Goal: Information Seeking & Learning: Learn about a topic

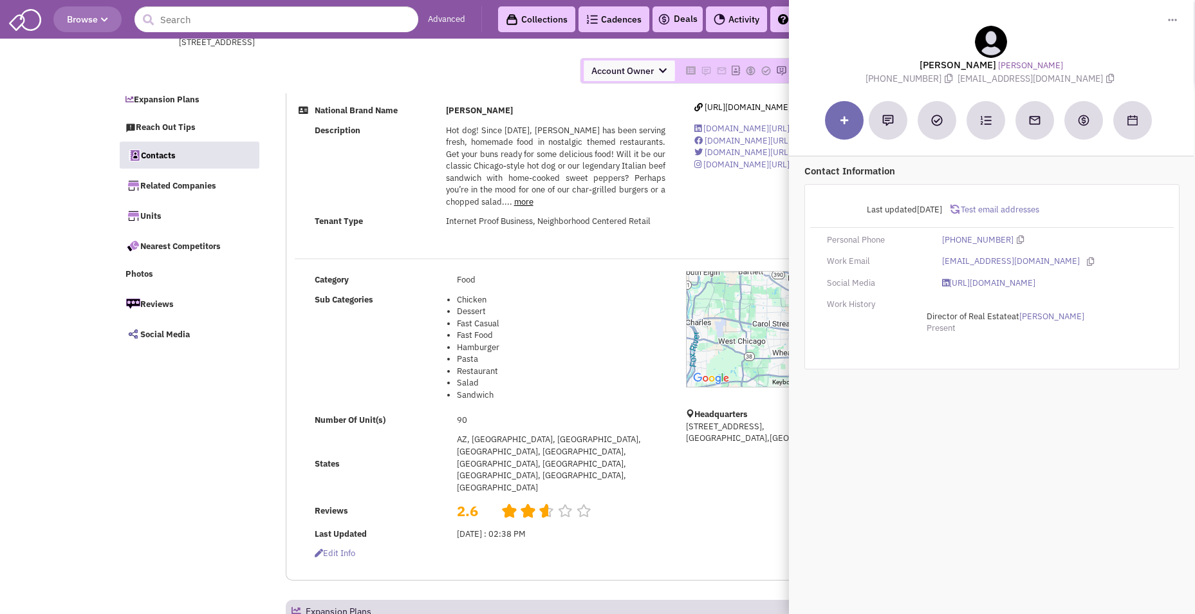
select select
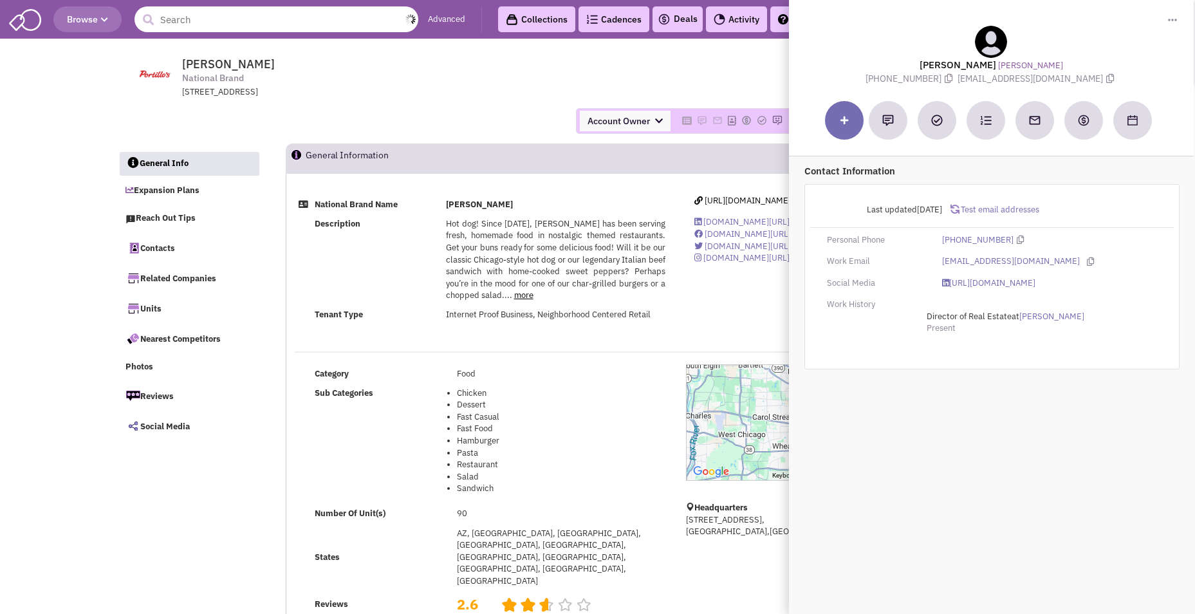
click at [285, 23] on input "text" at bounding box center [276, 19] width 284 height 26
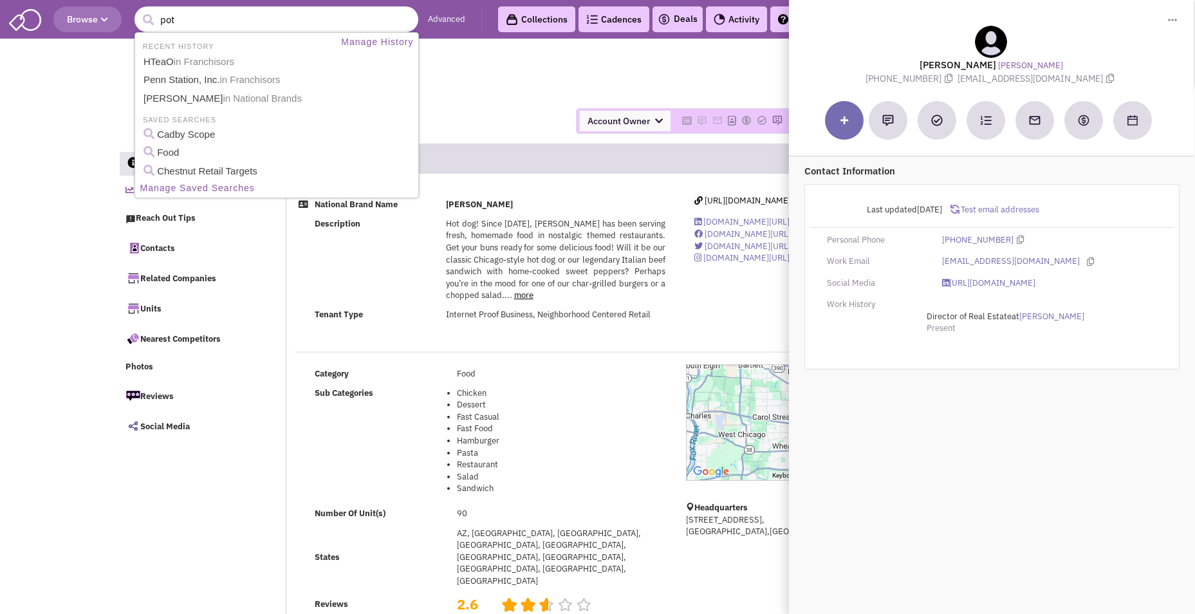
type input "potb"
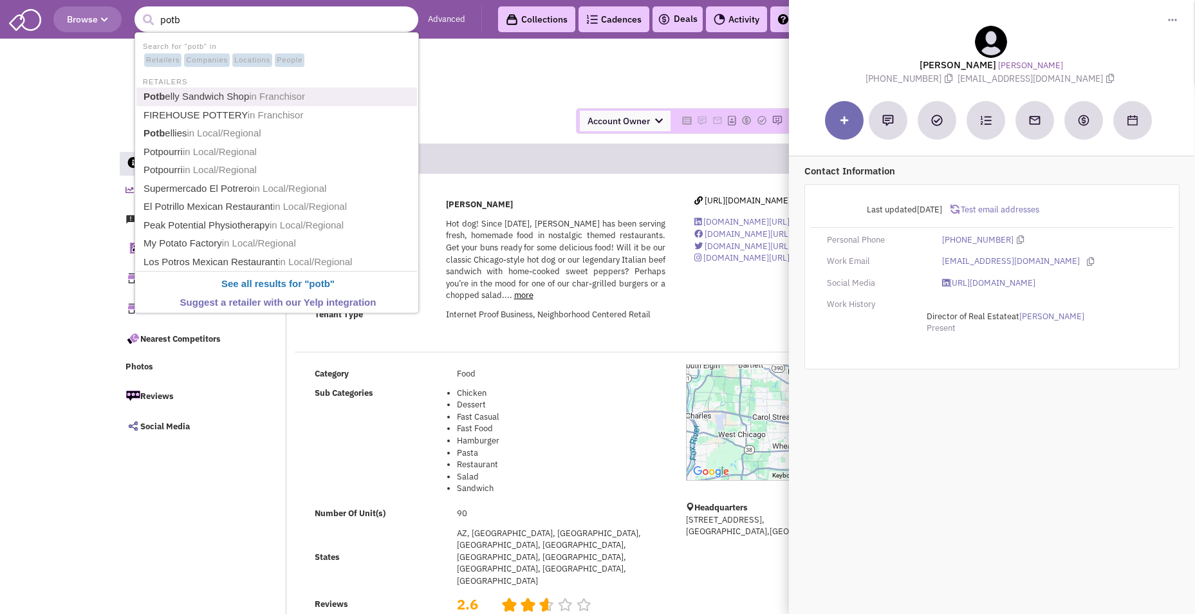
click at [227, 98] on link "Potb elly Sandwich Shop in Franchisor" at bounding box center [278, 96] width 277 height 17
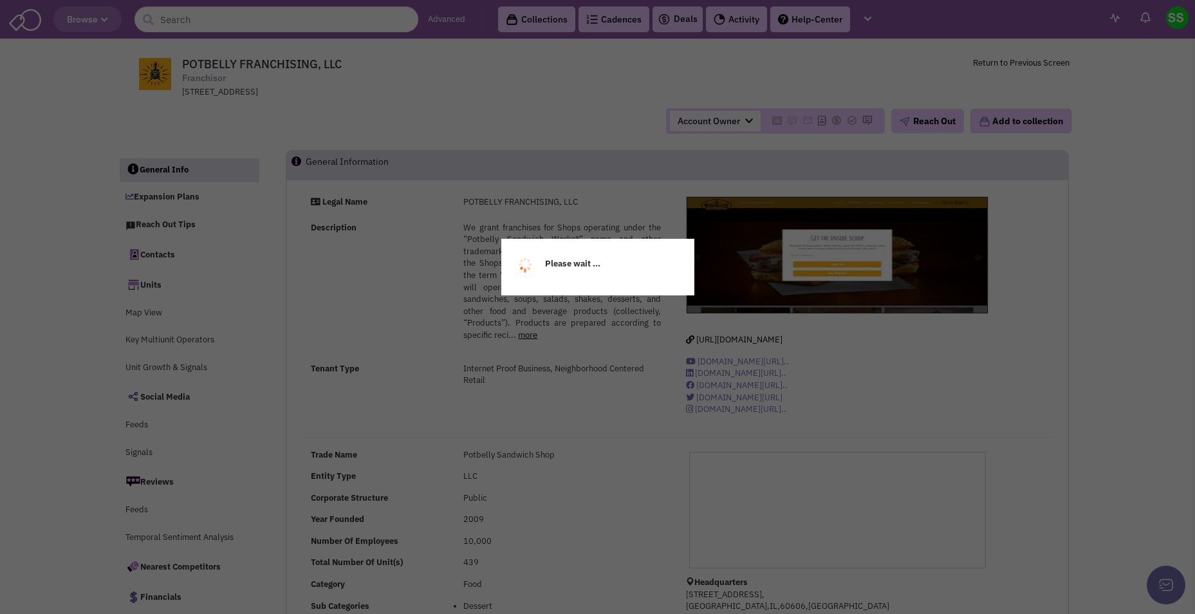
select select
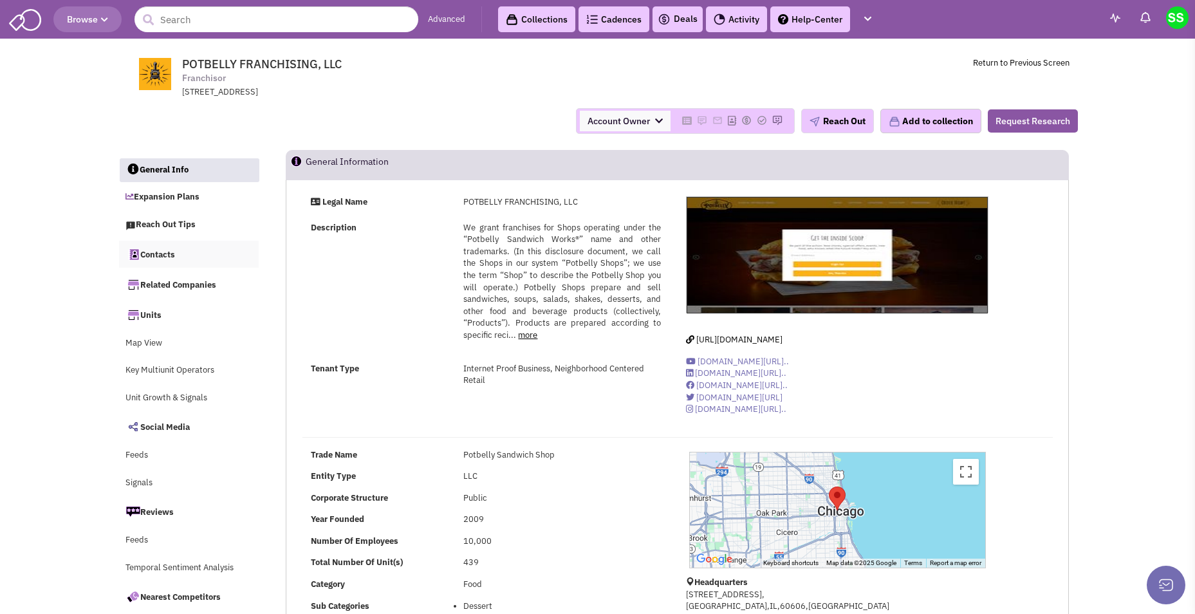
click at [172, 258] on link "Contacts" at bounding box center [189, 254] width 140 height 27
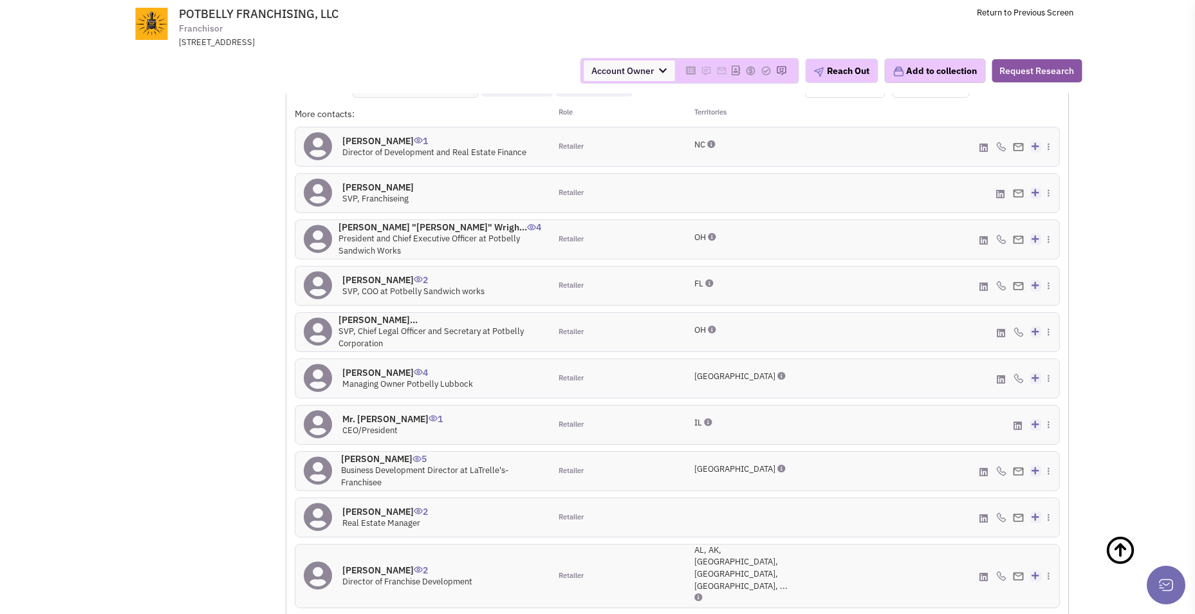
scroll to position [1496, 0]
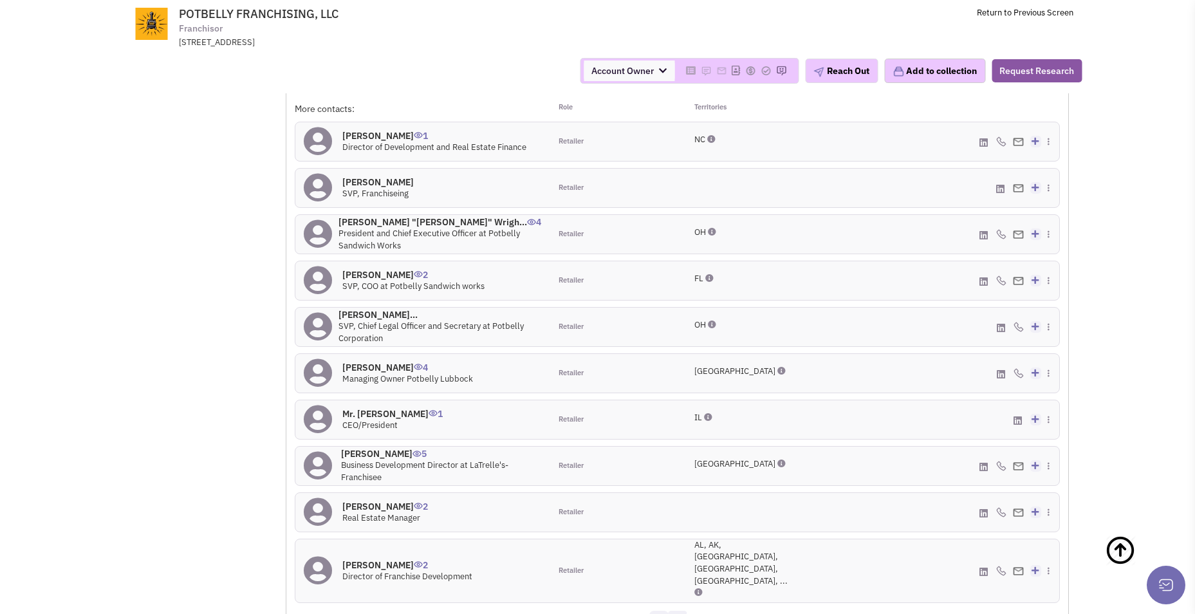
click at [682, 610] on link "2" at bounding box center [677, 619] width 19 height 19
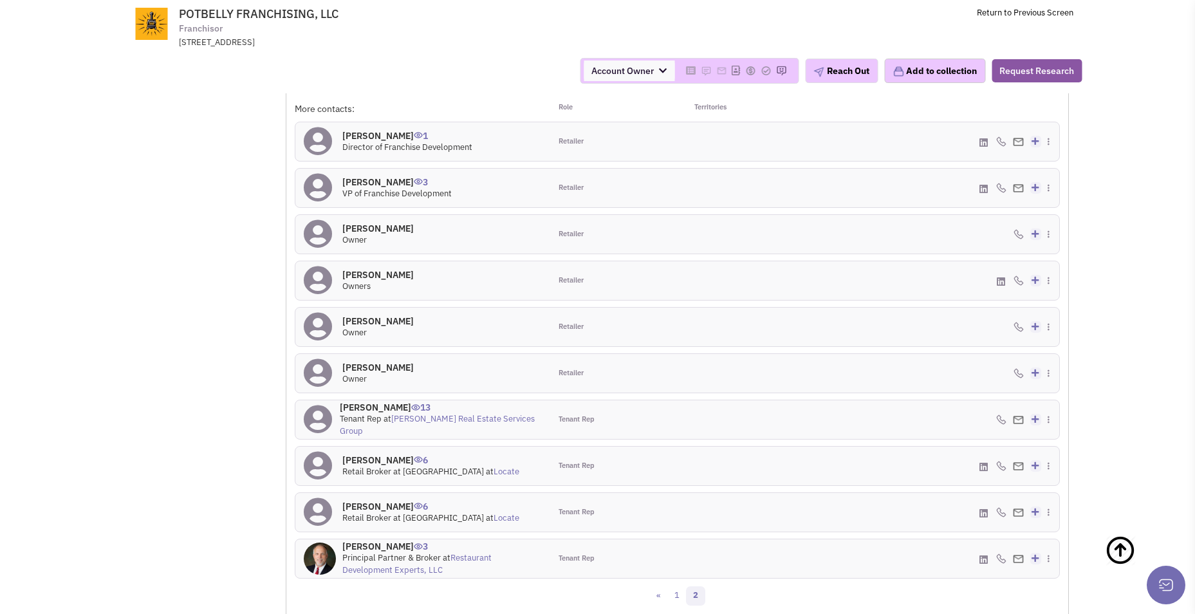
click at [381, 401] on h4 "[PERSON_NAME] 13" at bounding box center [441, 407] width 202 height 12
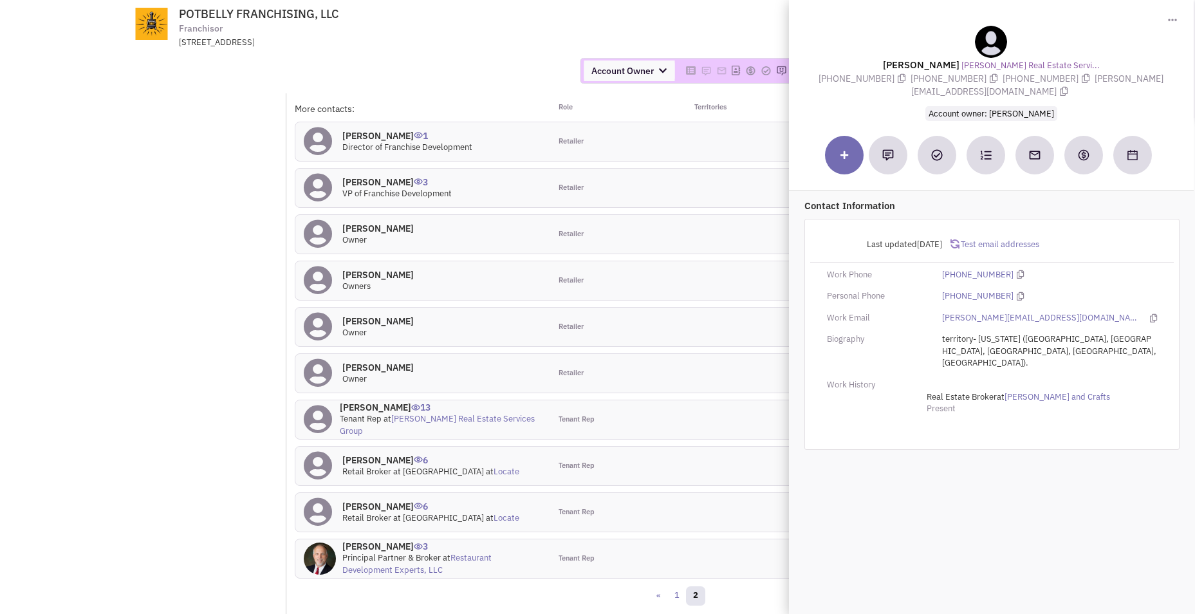
click at [372, 540] on h4 "[PERSON_NAME] 3" at bounding box center [441, 546] width 199 height 12
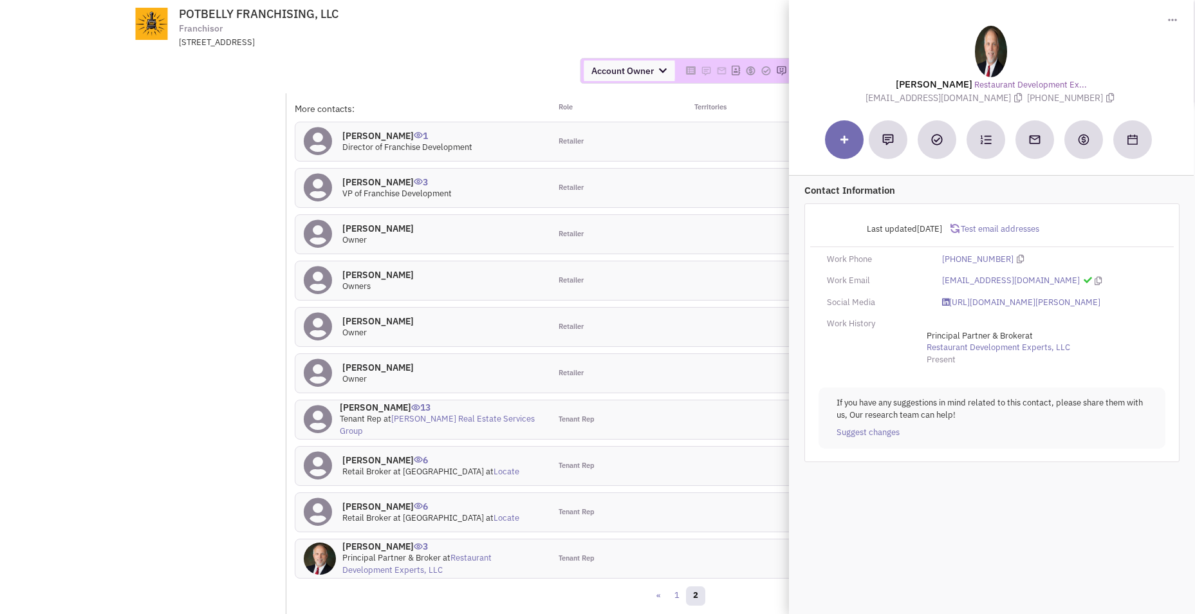
click at [374, 500] on h4 "[PERSON_NAME] 6" at bounding box center [430, 506] width 177 height 12
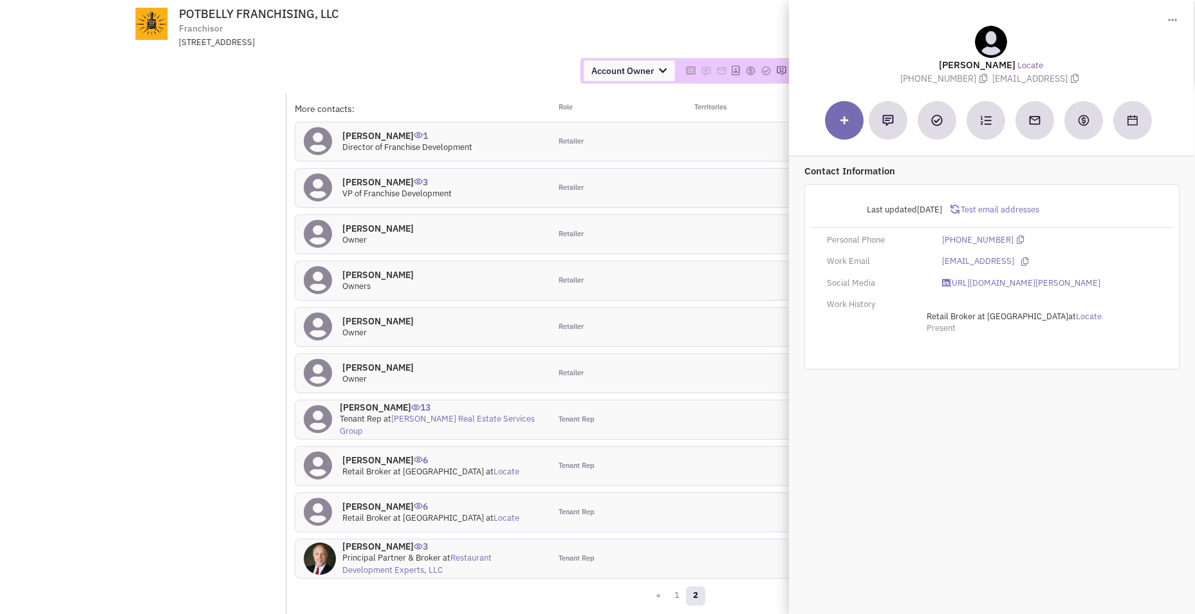
click at [381, 454] on h4 "[PERSON_NAME] 6" at bounding box center [430, 460] width 177 height 12
click at [384, 401] on h4 "[PERSON_NAME] 13" at bounding box center [441, 407] width 202 height 12
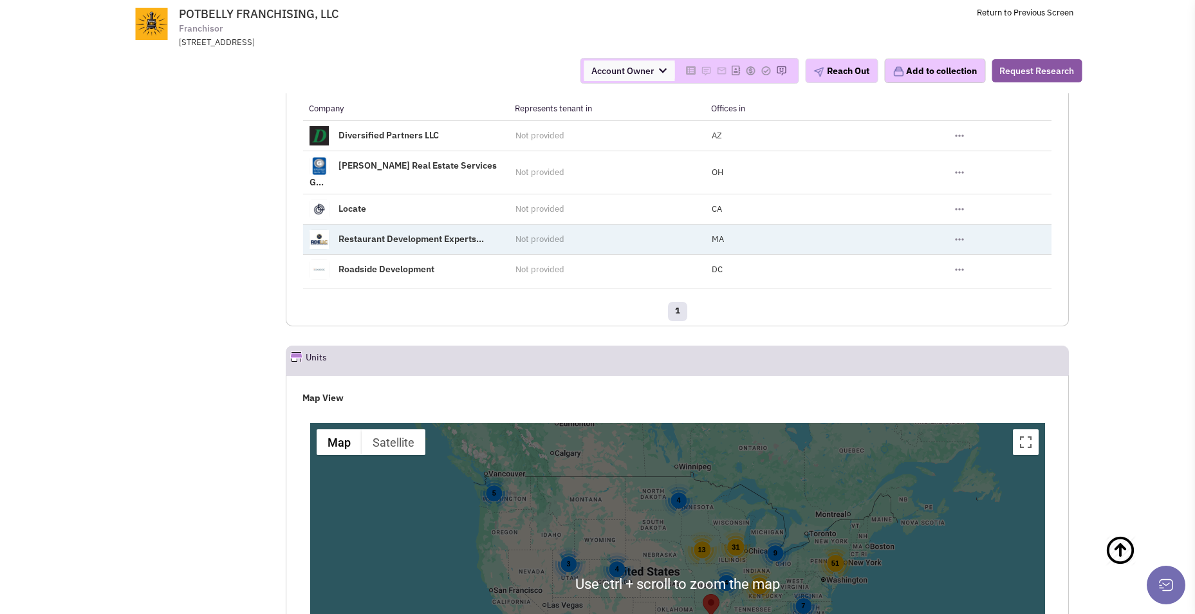
scroll to position [2204, 0]
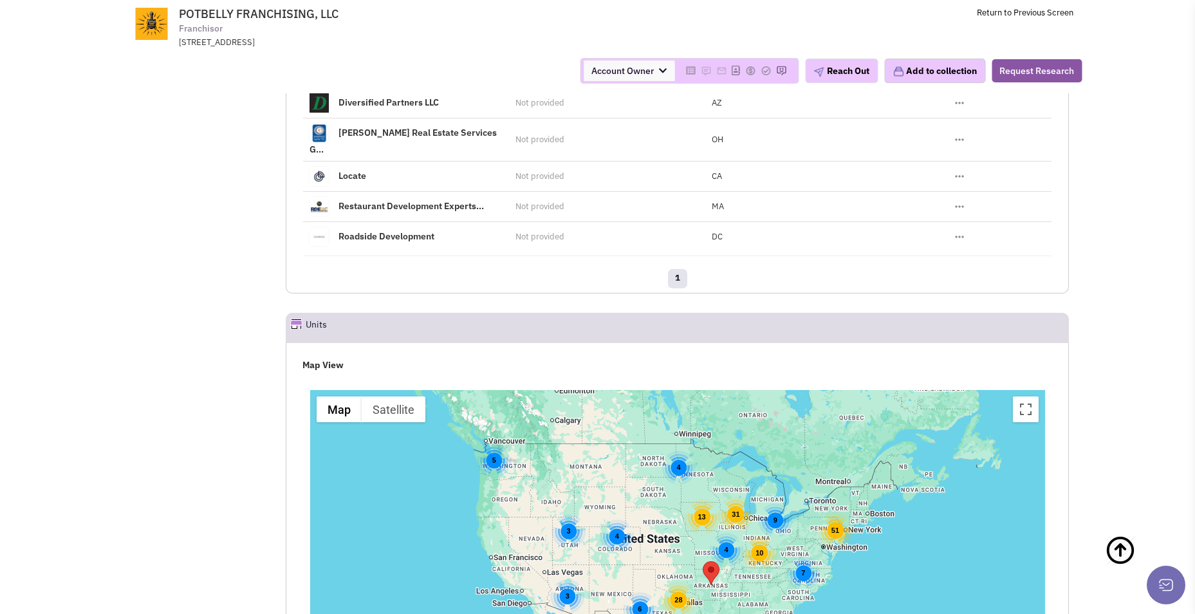
click at [995, 592] on button "Zoom in" at bounding box center [993, 605] width 26 height 26
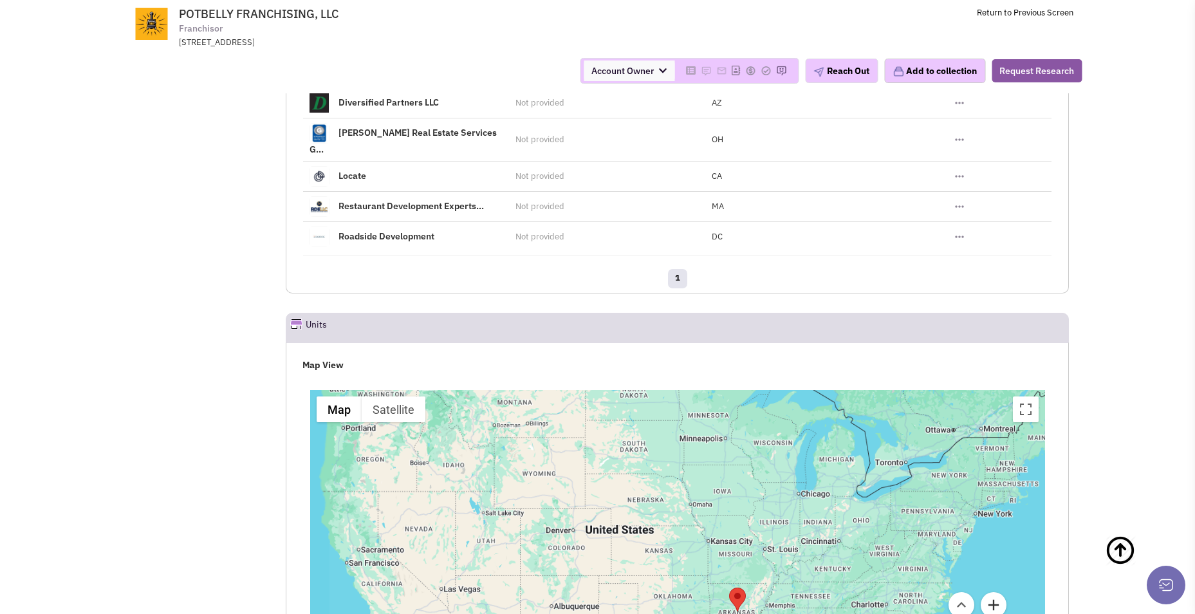
click at [995, 592] on button "Zoom in" at bounding box center [993, 605] width 26 height 26
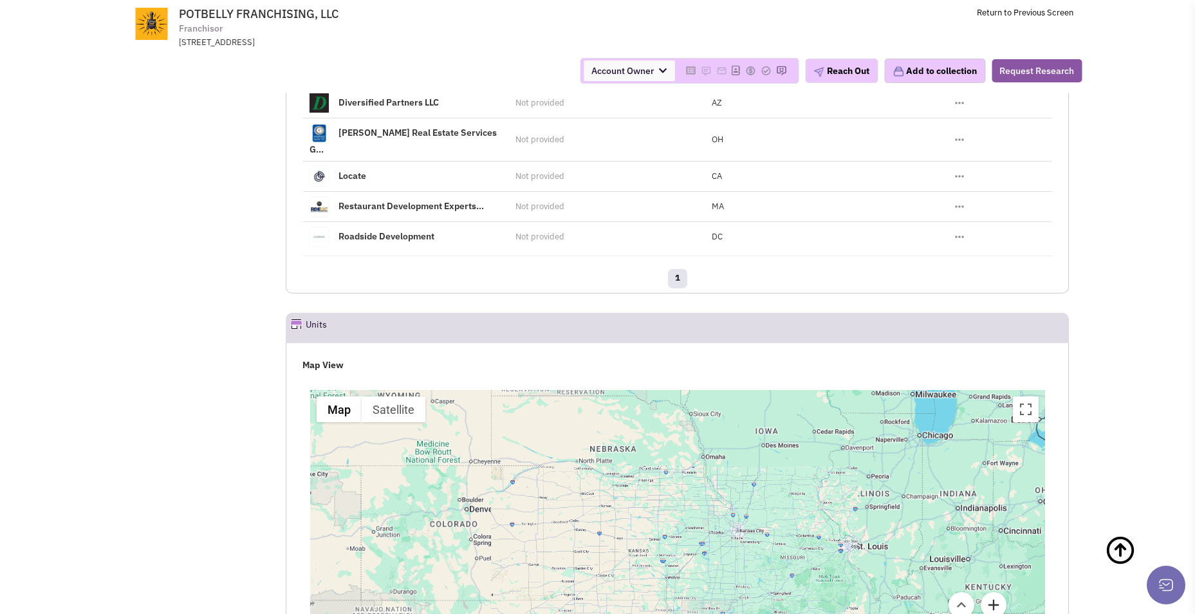
click at [995, 592] on button "Zoom in" at bounding box center [993, 605] width 26 height 26
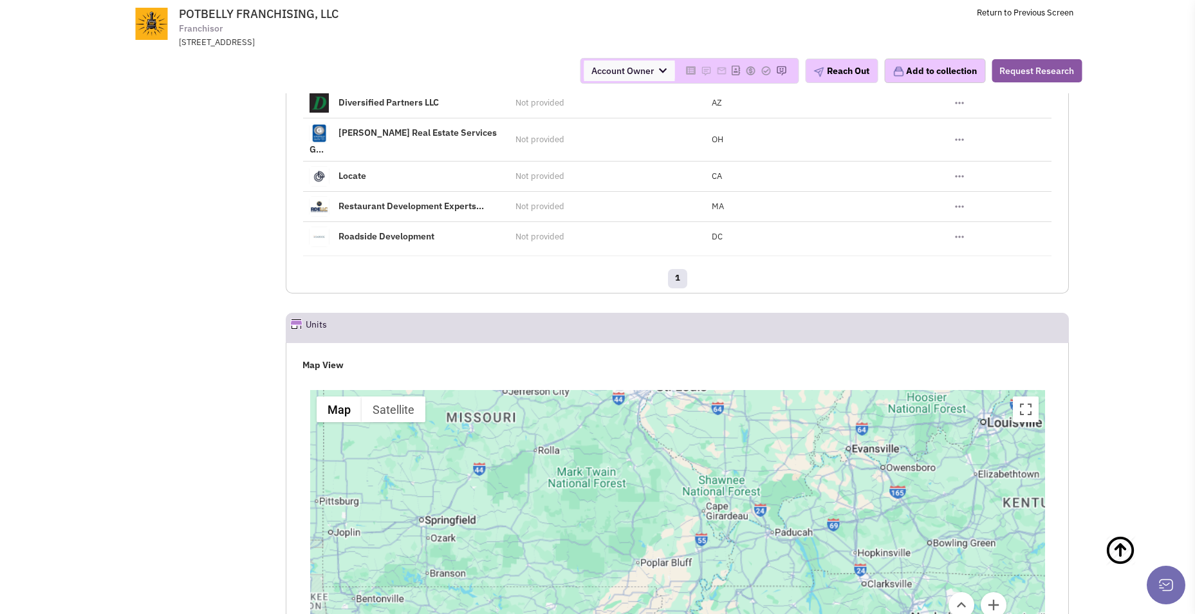
drag, startPoint x: 805, startPoint y: 451, endPoint x: 306, endPoint y: 307, distance: 519.6
click at [306, 383] on div "← Move left → Move right ↑ Move up ↓ Move down + Zoom in - Zoom out Home Jump l…" at bounding box center [677, 552] width 750 height 338
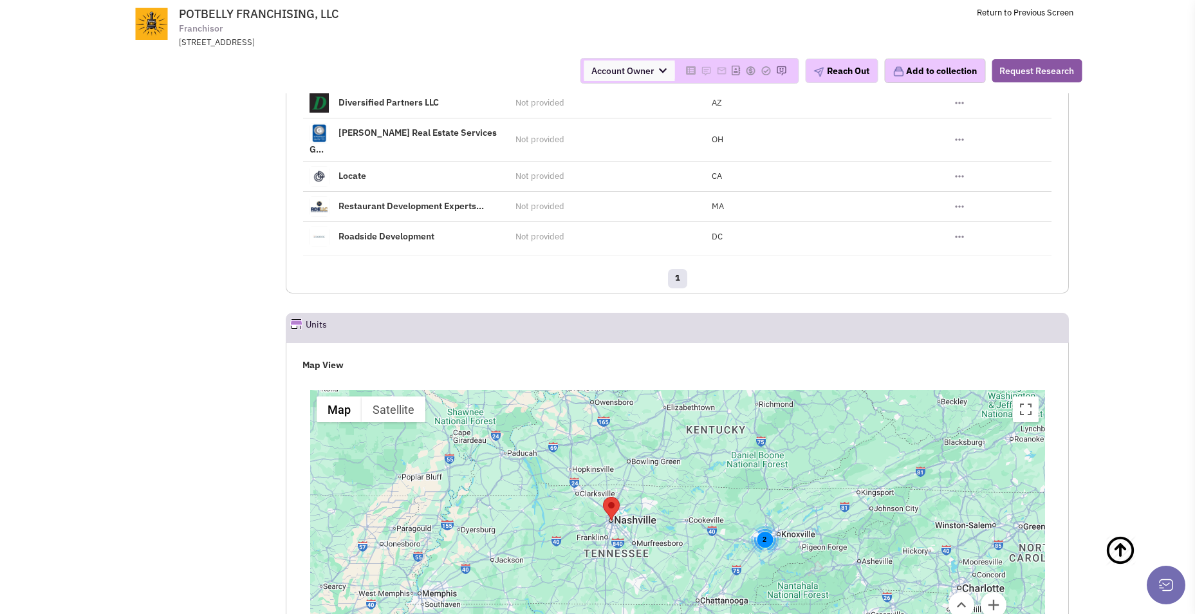
drag, startPoint x: 676, startPoint y: 452, endPoint x: 420, endPoint y: 367, distance: 269.7
click at [420, 390] on div "3 2 4 3" at bounding box center [677, 551] width 735 height 322
click at [609, 497] on img "Southwind Holdings, LLC" at bounding box center [611, 509] width 17 height 24
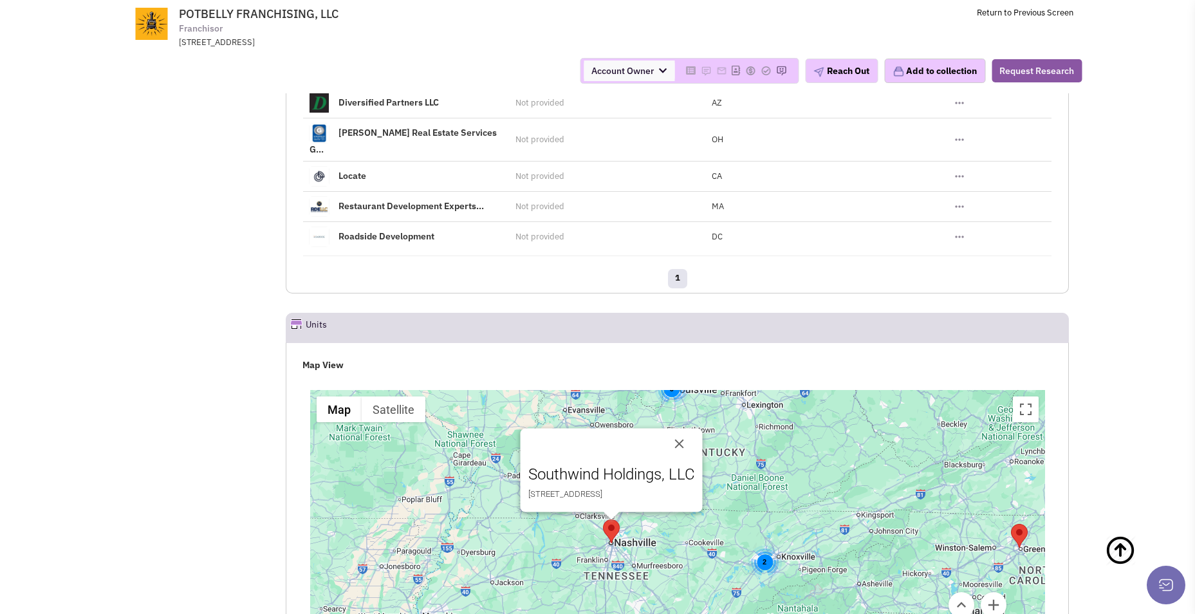
drag, startPoint x: 1145, startPoint y: 272, endPoint x: 1083, endPoint y: 428, distance: 167.5
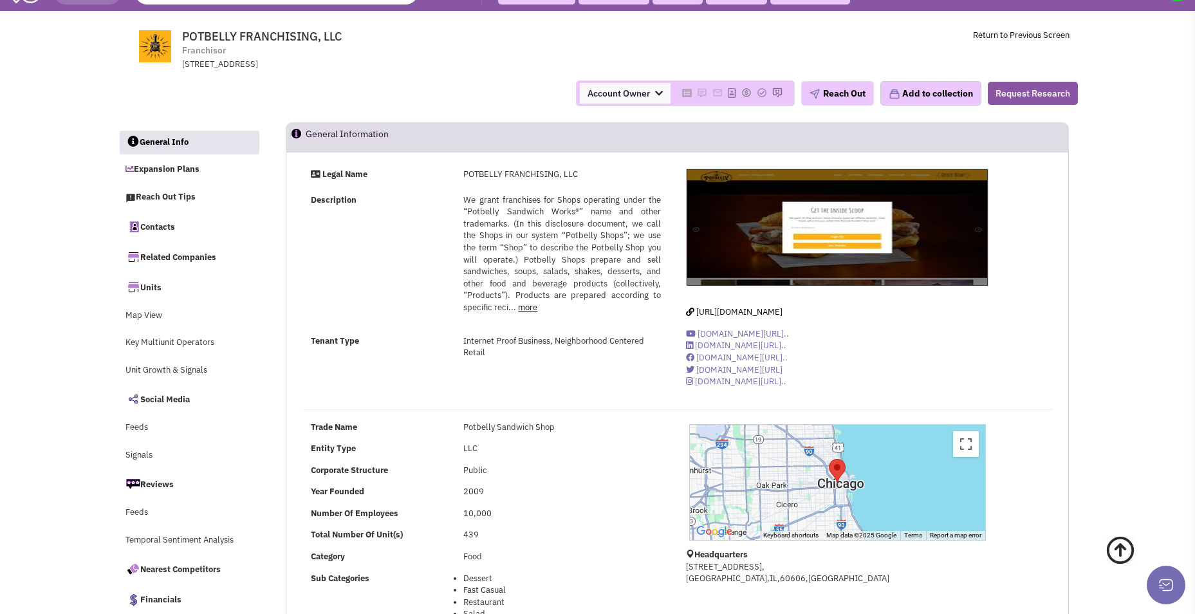
scroll to position [0, 0]
